Goal: Navigation & Orientation: Find specific page/section

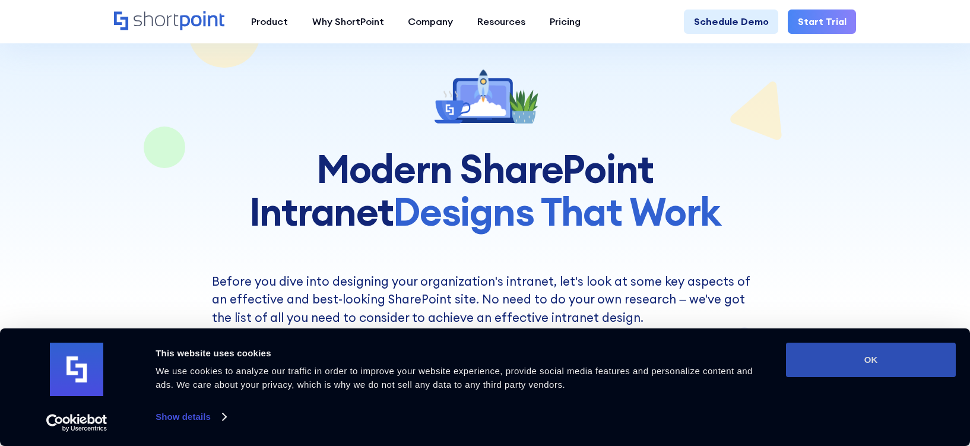
scroll to position [69, 0]
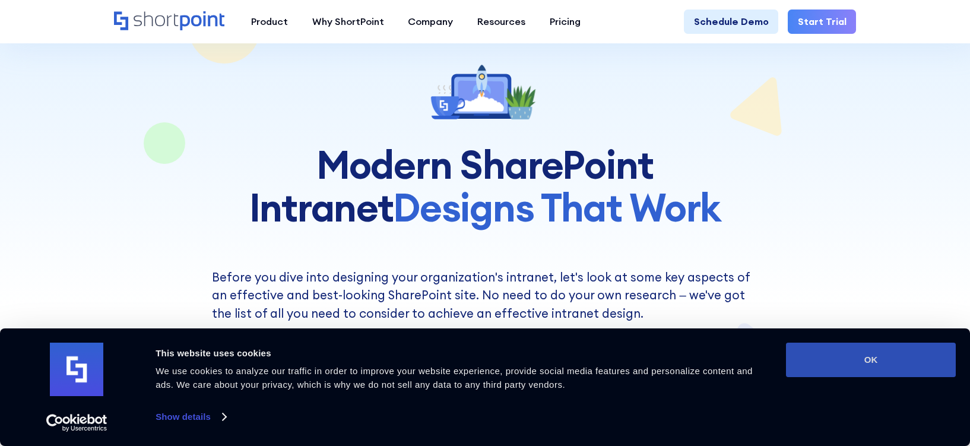
click at [866, 357] on button "OK" at bounding box center [871, 360] width 170 height 34
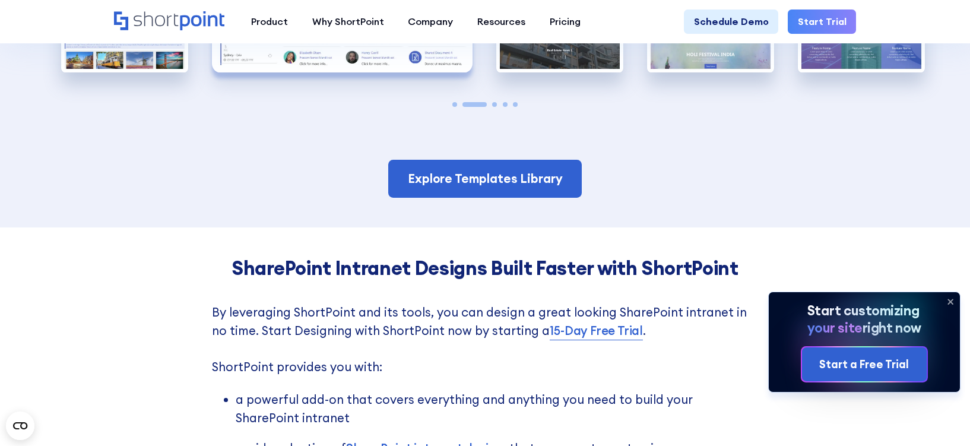
scroll to position [2306, 0]
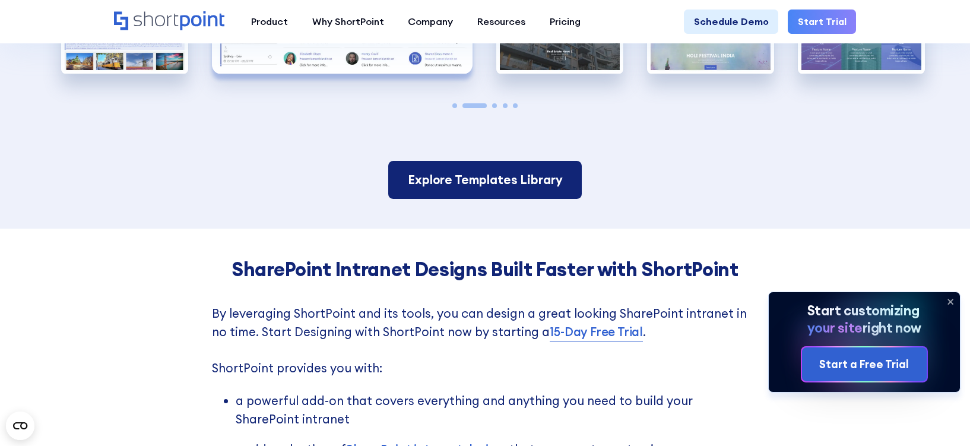
click at [493, 181] on link "Explore Templates Library" at bounding box center [485, 179] width 194 height 37
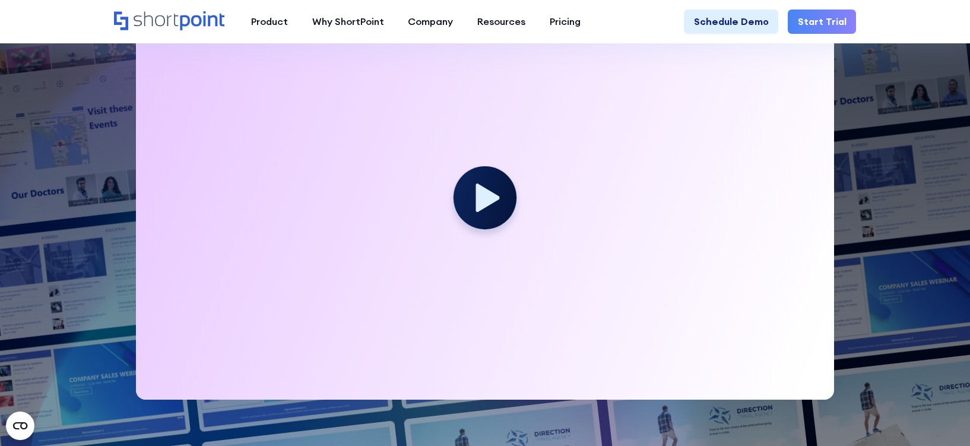
scroll to position [374, 0]
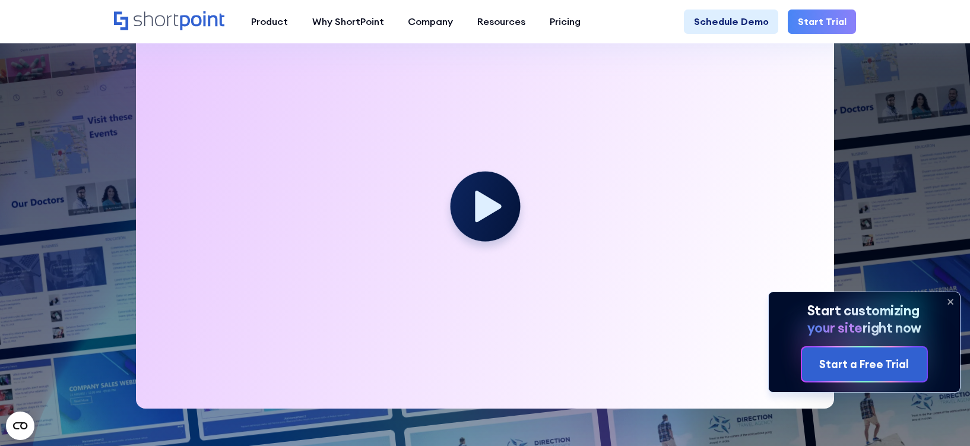
click at [485, 210] on icon at bounding box center [488, 206] width 26 height 31
